Goal: Transaction & Acquisition: Book appointment/travel/reservation

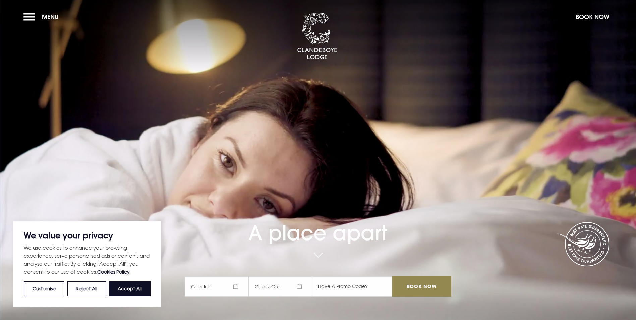
click at [229, 276] on span "Check In" at bounding box center [217, 286] width 64 height 20
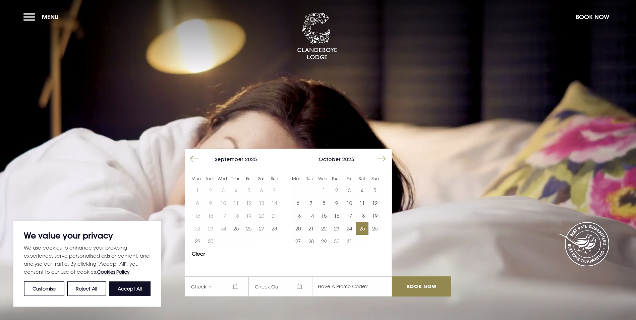
click at [365, 222] on button "25" at bounding box center [362, 228] width 13 height 13
click at [379, 222] on button "26" at bounding box center [374, 228] width 13 height 13
click at [415, 276] on input "Book Now" at bounding box center [421, 286] width 59 height 20
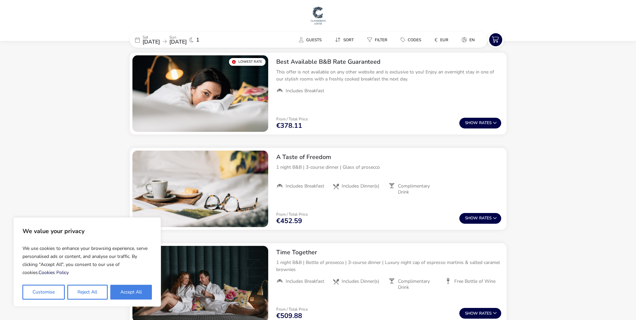
click at [137, 293] on button "Accept All" at bounding box center [131, 292] width 42 height 15
checkbox input "true"
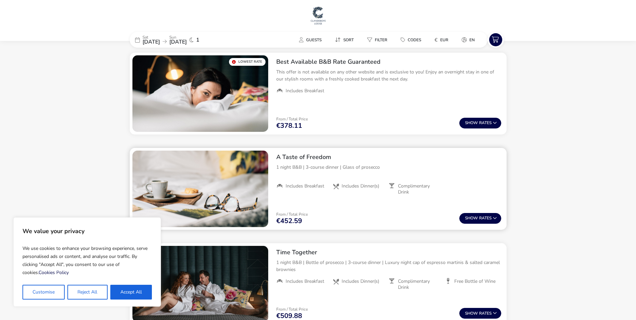
checkbox input "true"
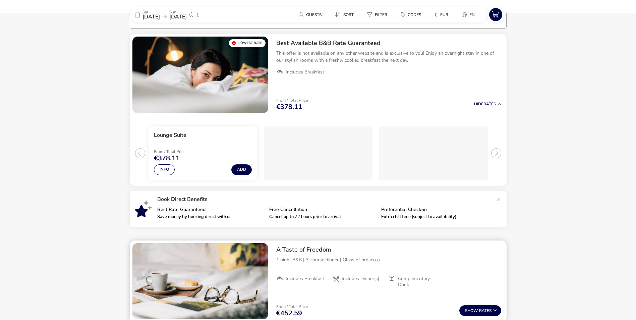
scroll to position [122, 0]
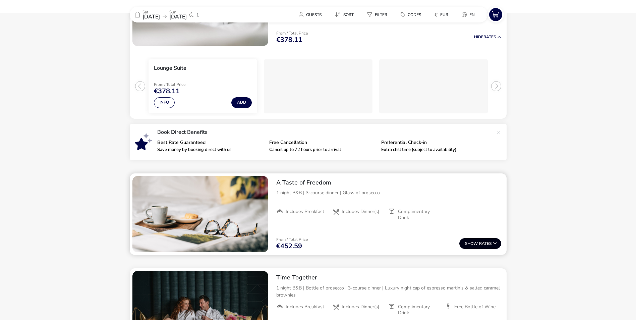
click at [474, 243] on span "Show" at bounding box center [472, 243] width 14 height 4
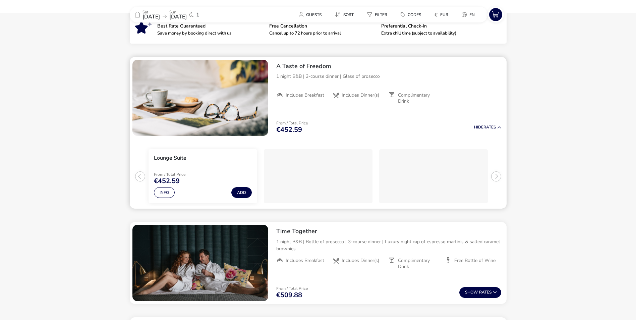
scroll to position [228, 0]
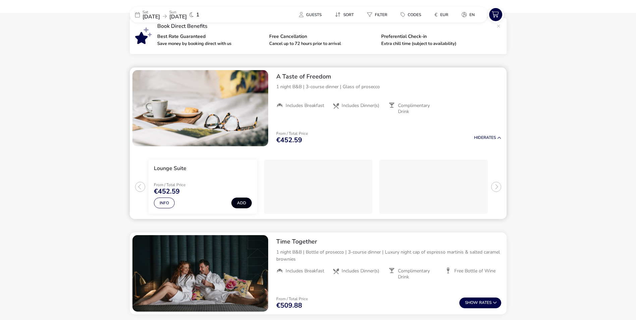
click at [241, 199] on button "Add" at bounding box center [241, 202] width 20 height 11
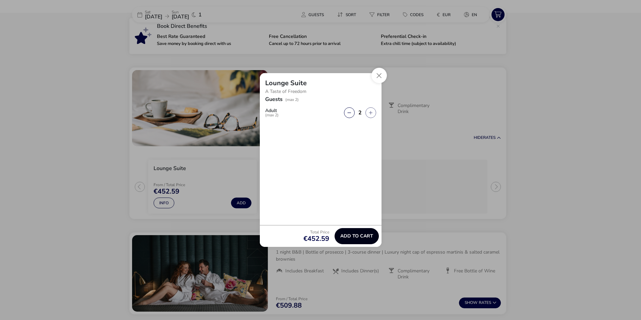
click at [353, 233] on span "Add to cart" at bounding box center [356, 235] width 33 height 5
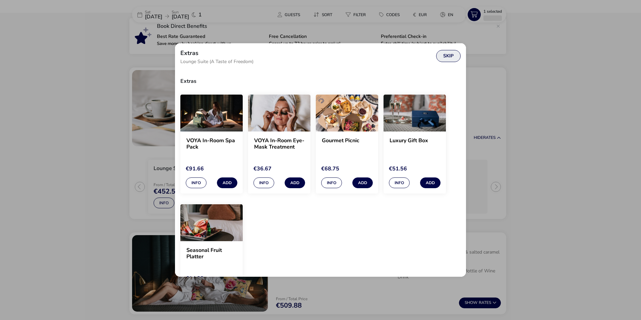
click at [453, 54] on button "Skip" at bounding box center [448, 56] width 24 height 12
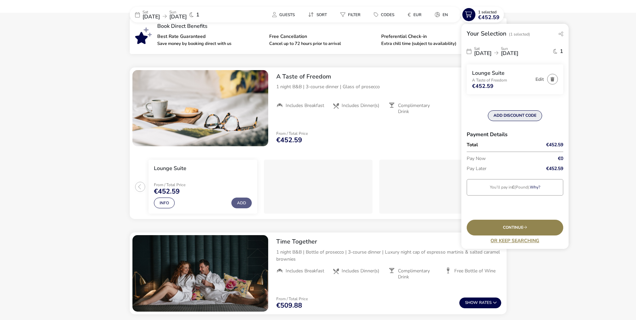
click at [509, 115] on button "ADD DISCOUNT CODE" at bounding box center [515, 115] width 54 height 11
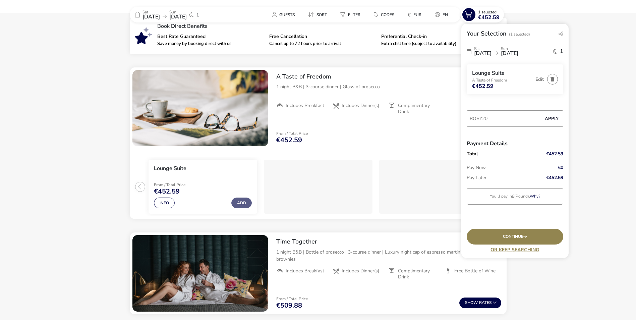
type input "RORY20"
click at [552, 119] on button "Apply" at bounding box center [551, 119] width 20 height 14
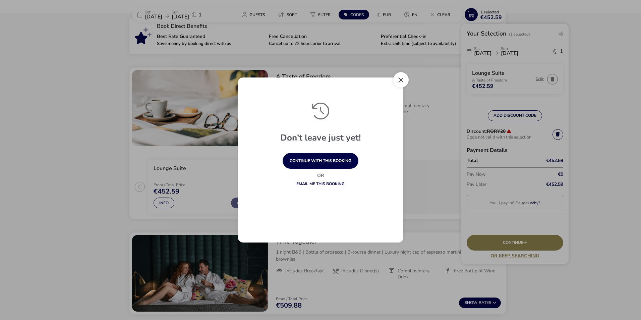
click at [402, 77] on button "Close" at bounding box center [400, 79] width 15 height 15
